Goal: Task Accomplishment & Management: Manage account settings

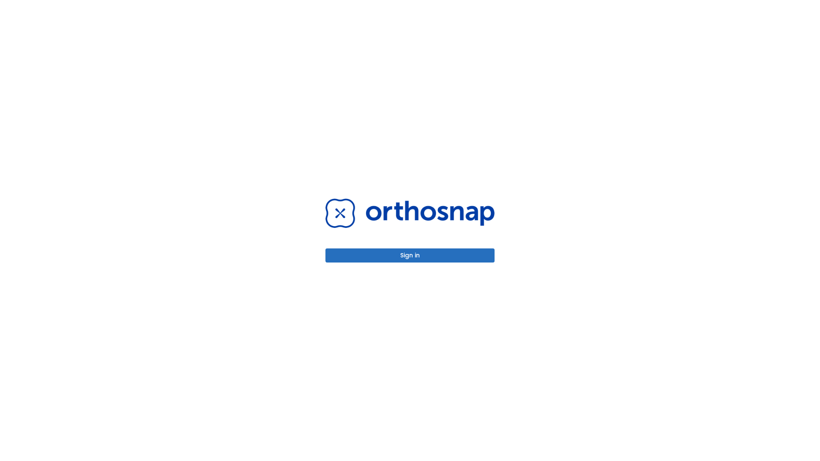
click at [410, 255] on button "Sign in" at bounding box center [409, 255] width 169 height 14
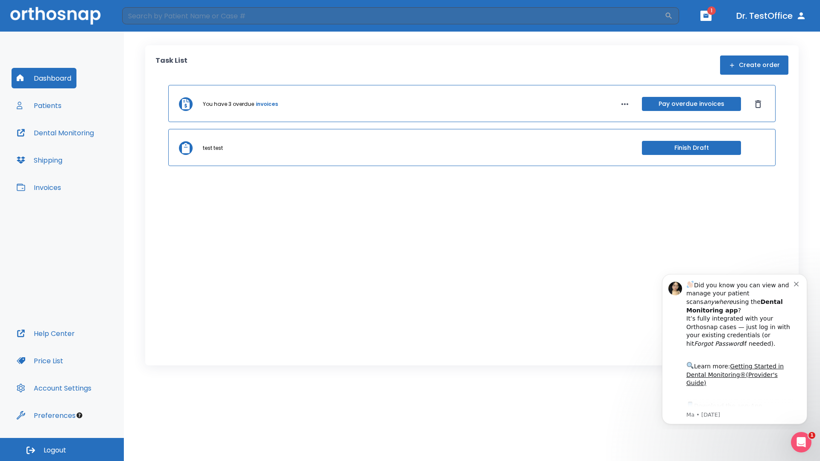
click at [62, 449] on span "Logout" at bounding box center [55, 450] width 23 height 9
